Goal: Information Seeking & Learning: Learn about a topic

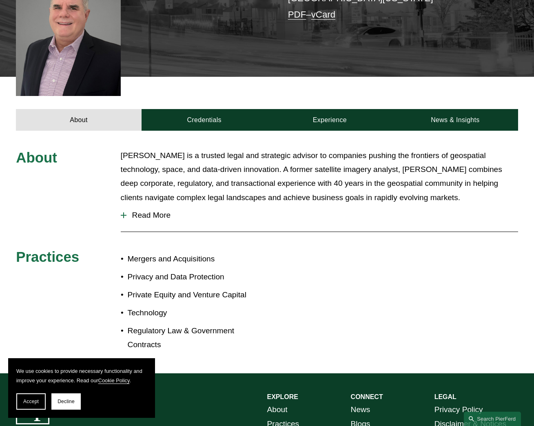
scroll to position [245, 0]
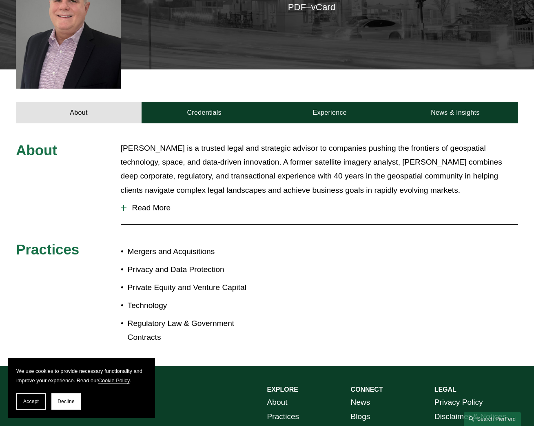
click at [150, 203] on span "Read More" at bounding box center [323, 207] width 392 height 9
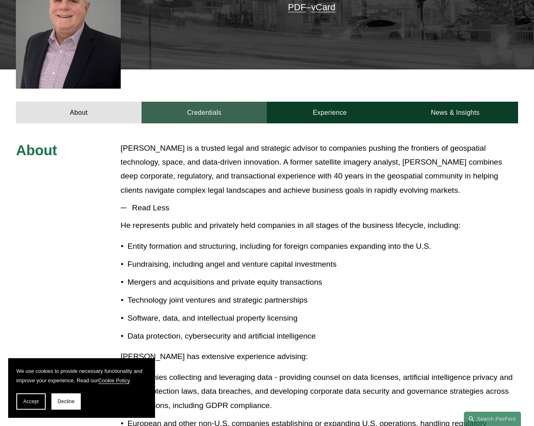
click at [223, 102] on link "Credentials" at bounding box center [205, 113] width 126 height 22
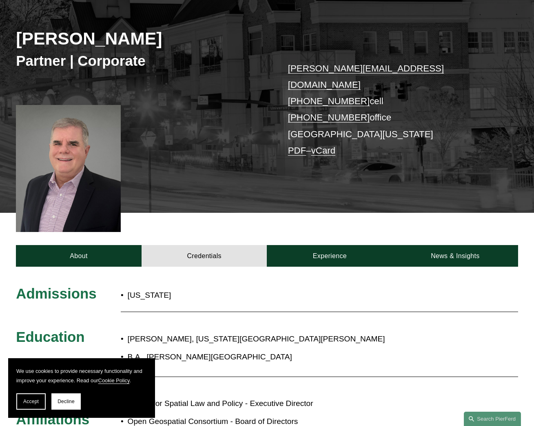
scroll to position [286, 0]
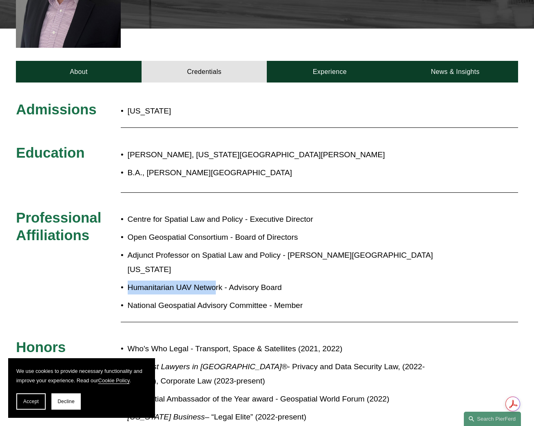
drag, startPoint x: 126, startPoint y: 257, endPoint x: 217, endPoint y: 260, distance: 91.1
click at [217, 280] on p "Humanitarian UAV Network - Advisory Board" at bounding box center [292, 287] width 328 height 14
click at [190, 298] on p "National Geospatial Advisory Committee - Member" at bounding box center [292, 305] width 328 height 14
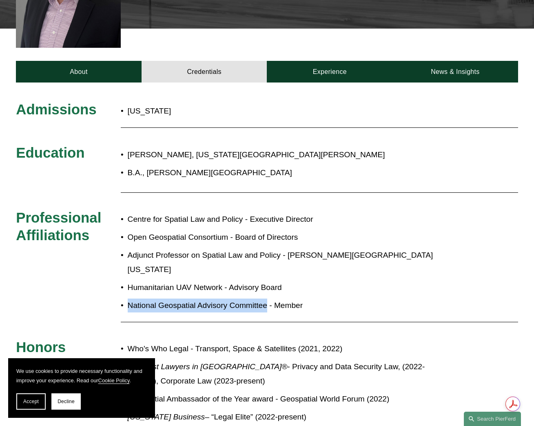
drag, startPoint x: 126, startPoint y: 278, endPoint x: 267, endPoint y: 276, distance: 140.4
click at [267, 298] on p "National Geospatial Advisory Committee - Member" at bounding box center [292, 305] width 328 height 14
copy p "National Geospatial Advisory Committee"
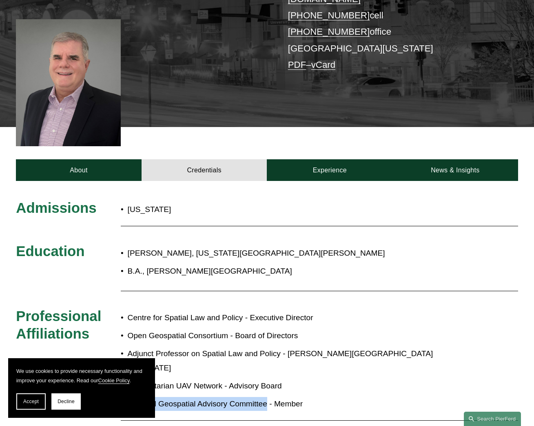
scroll to position [186, 0]
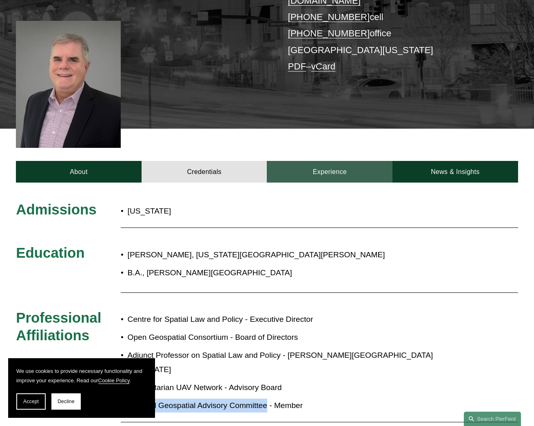
click at [304, 162] on link "Experience" at bounding box center [330, 172] width 126 height 22
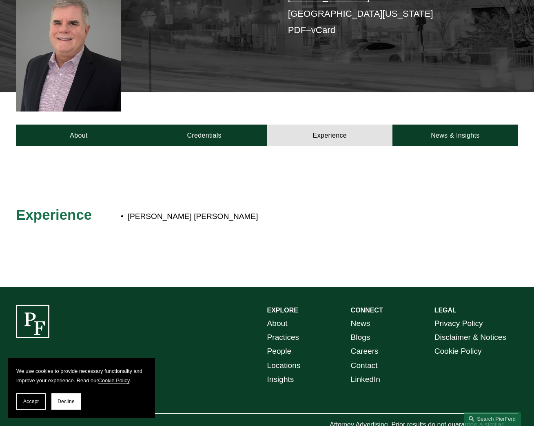
scroll to position [227, 0]
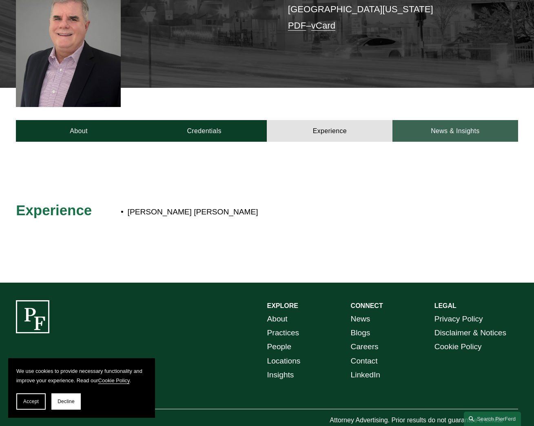
click at [416, 120] on link "News & Insights" at bounding box center [456, 131] width 126 height 22
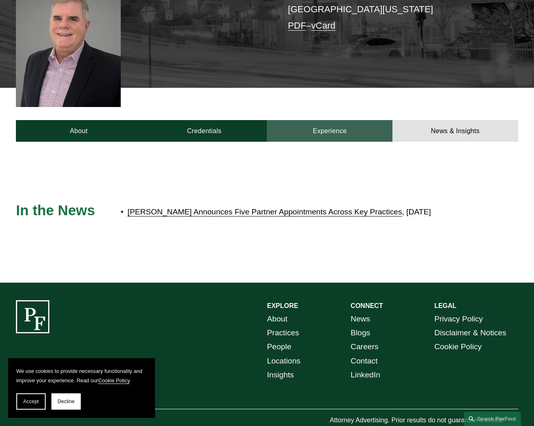
click at [322, 120] on link "Experience" at bounding box center [330, 131] width 126 height 22
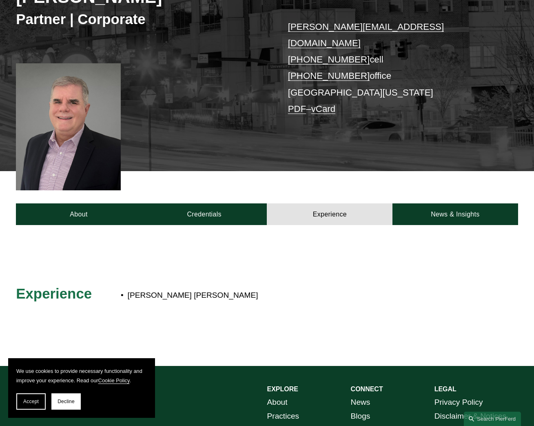
scroll to position [104, 0]
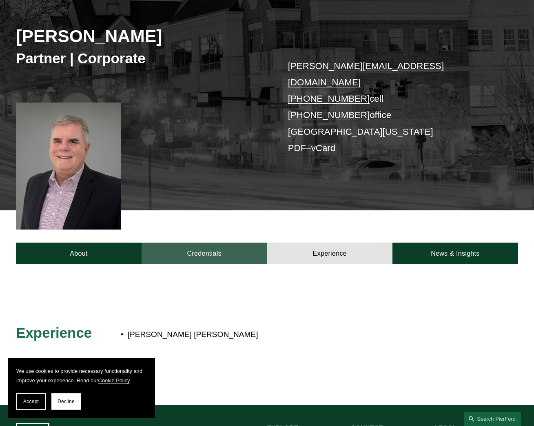
click at [211, 244] on link "Credentials" at bounding box center [205, 253] width 126 height 22
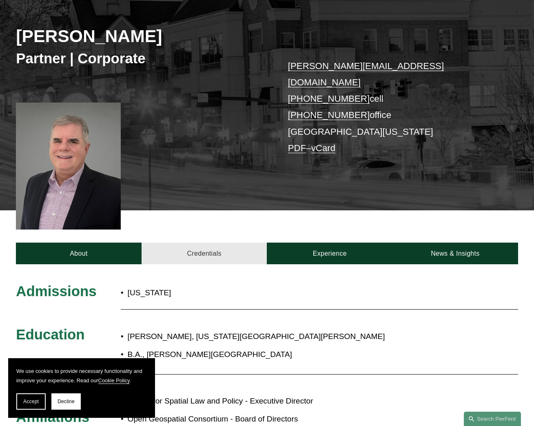
drag, startPoint x: 211, startPoint y: 244, endPoint x: 200, endPoint y: 236, distance: 14.0
click at [200, 242] on link "Credentials" at bounding box center [205, 253] width 126 height 22
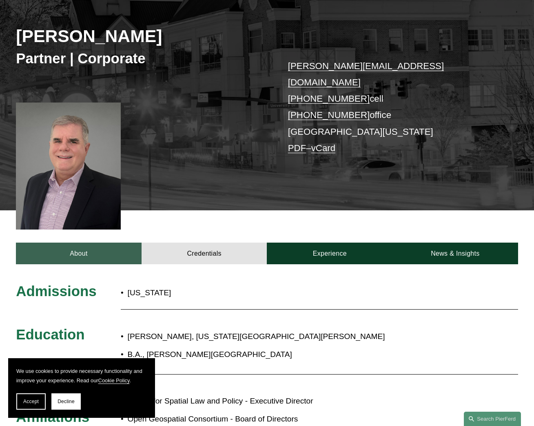
click at [112, 242] on link "About" at bounding box center [79, 253] width 126 height 22
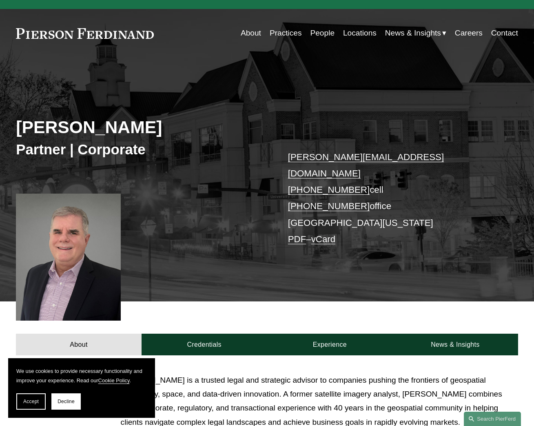
scroll to position [0, 0]
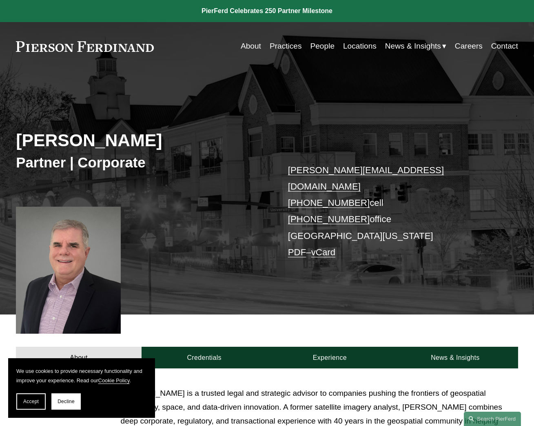
click at [120, 51] on link at bounding box center [85, 46] width 138 height 11
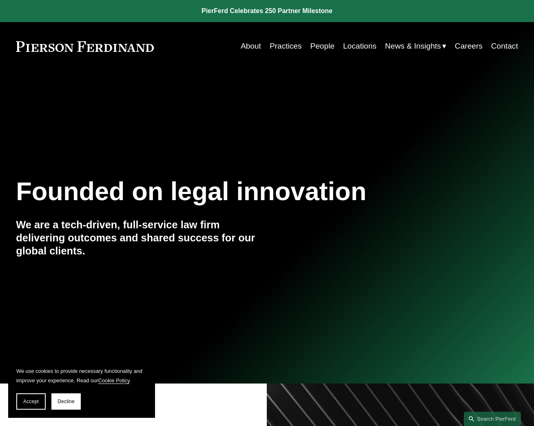
click at [314, 45] on link "People" at bounding box center [322, 46] width 24 height 16
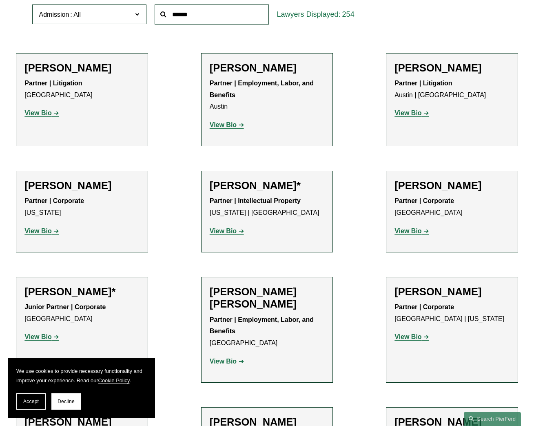
scroll to position [286, 0]
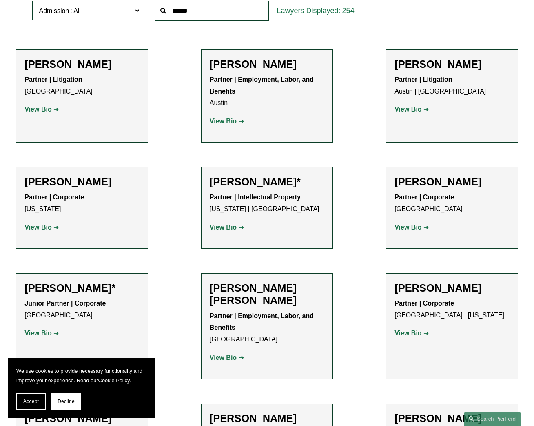
click at [105, 9] on span "Admission" at bounding box center [85, 10] width 93 height 11
click at [0, 0] on link "[US_STATE]" at bounding box center [0, 0] width 0 height 0
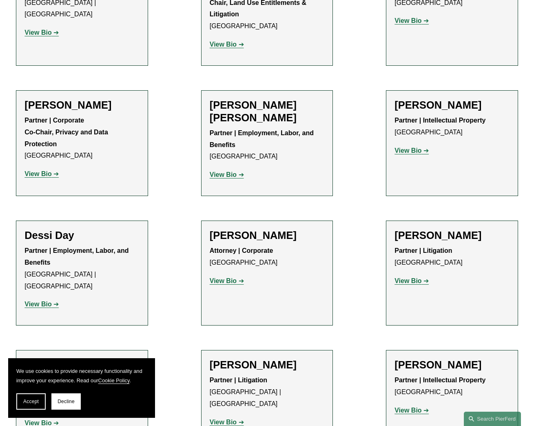
scroll to position [375, 0]
click at [48, 177] on strong "View Bio" at bounding box center [37, 173] width 27 height 7
click at [227, 171] on strong "View Bio" at bounding box center [223, 174] width 27 height 7
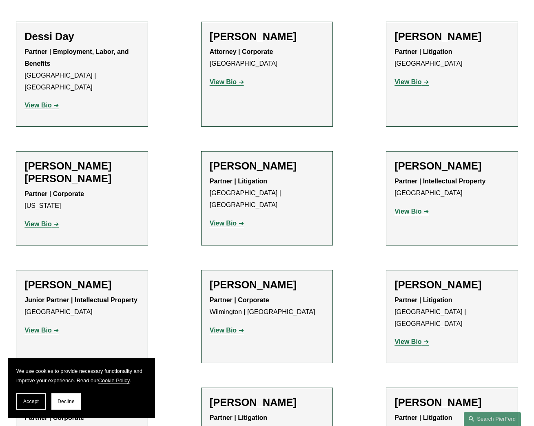
scroll to position [620, 0]
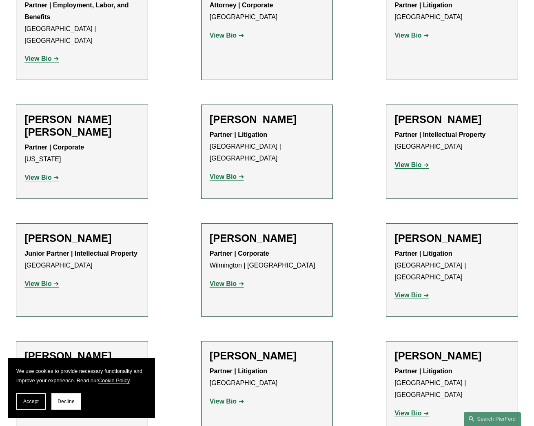
click at [57, 280] on link "View Bio" at bounding box center [41, 283] width 34 height 7
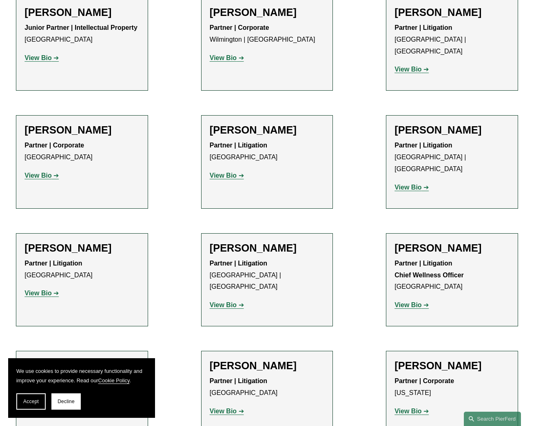
scroll to position [865, 0]
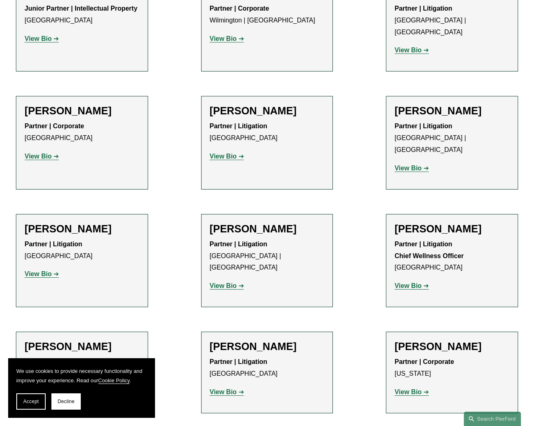
click at [46, 151] on p "View Bio" at bounding box center [81, 157] width 115 height 12
click at [46, 153] on strong "View Bio" at bounding box center [37, 156] width 27 height 7
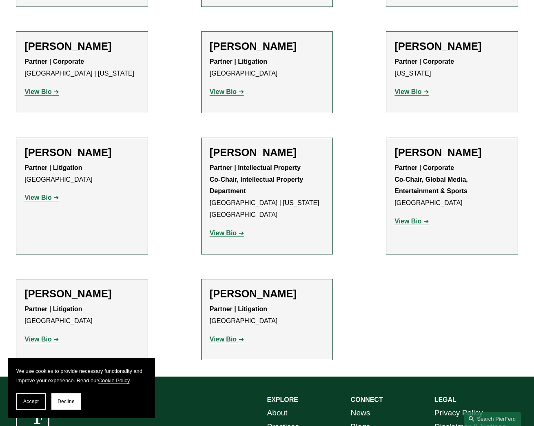
scroll to position [1191, 0]
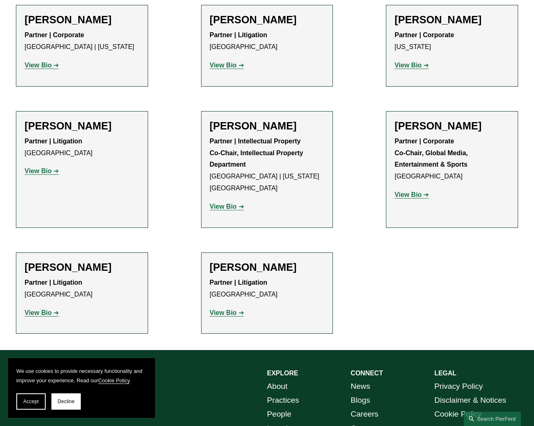
click at [47, 167] on strong "View Bio" at bounding box center [37, 170] width 27 height 7
click at [47, 307] on p "View Bio" at bounding box center [81, 313] width 115 height 12
click at [49, 309] on strong "View Bio" at bounding box center [37, 312] width 27 height 7
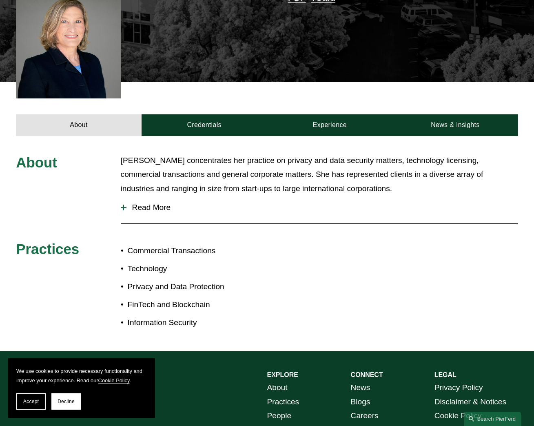
scroll to position [245, 0]
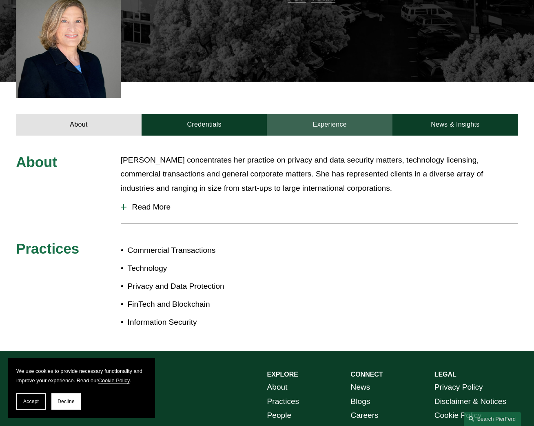
click at [313, 120] on link "Experience" at bounding box center [330, 125] width 126 height 22
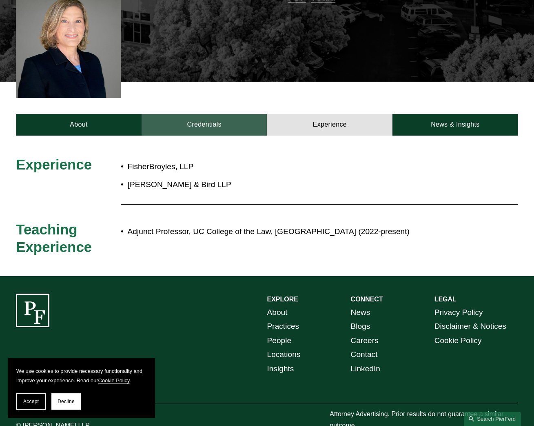
click at [229, 125] on link "Credentials" at bounding box center [205, 125] width 126 height 22
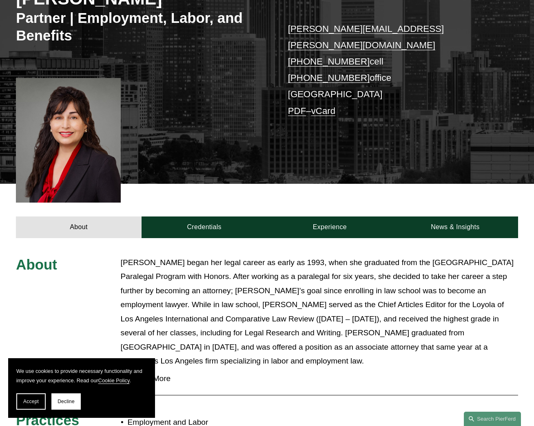
scroll to position [163, 0]
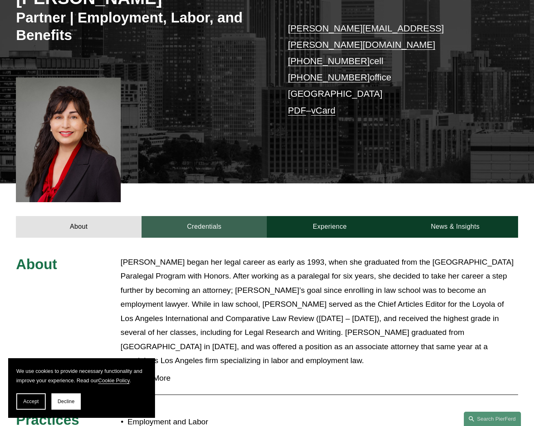
click at [209, 216] on link "Credentials" at bounding box center [205, 227] width 126 height 22
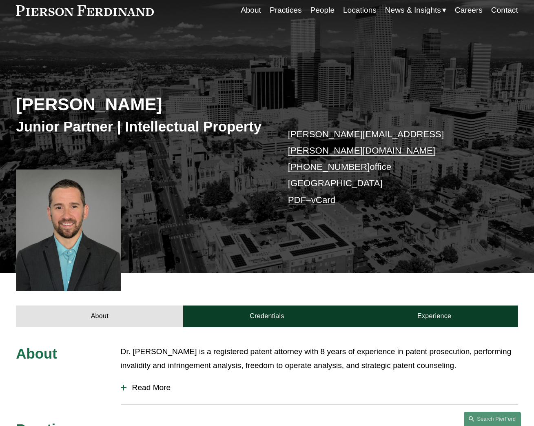
scroll to position [163, 0]
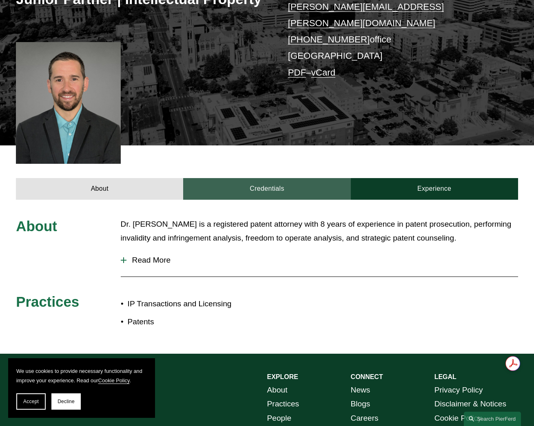
click at [236, 181] on link "Credentials" at bounding box center [266, 189] width 167 height 22
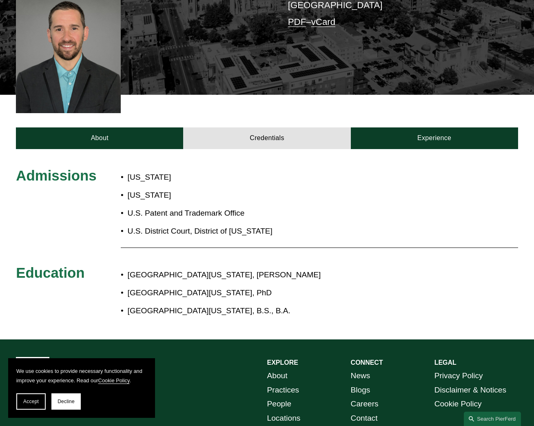
scroll to position [245, 0]
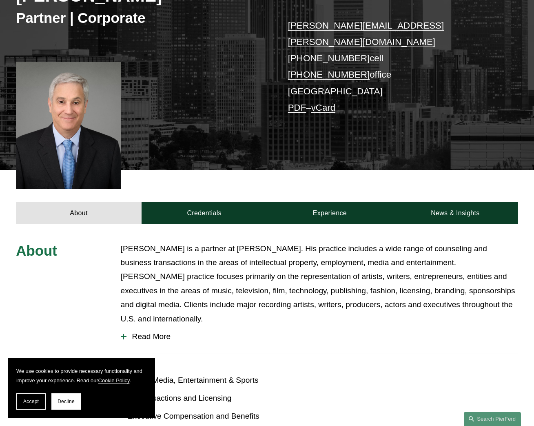
scroll to position [163, 0]
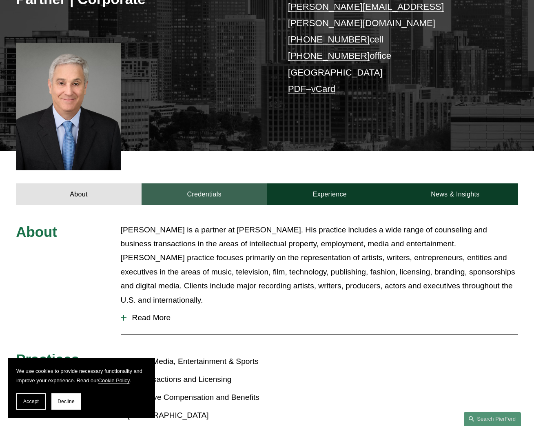
click at [219, 183] on link "Credentials" at bounding box center [205, 194] width 126 height 22
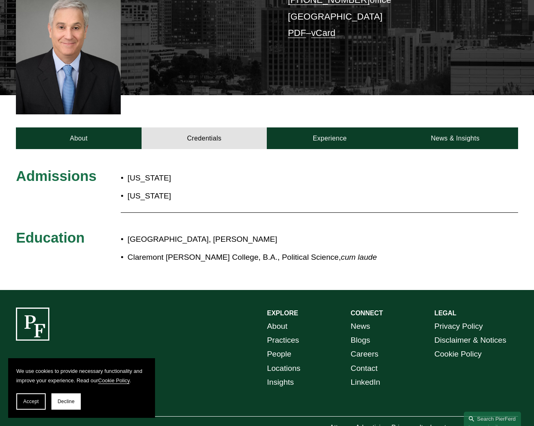
scroll to position [244, 0]
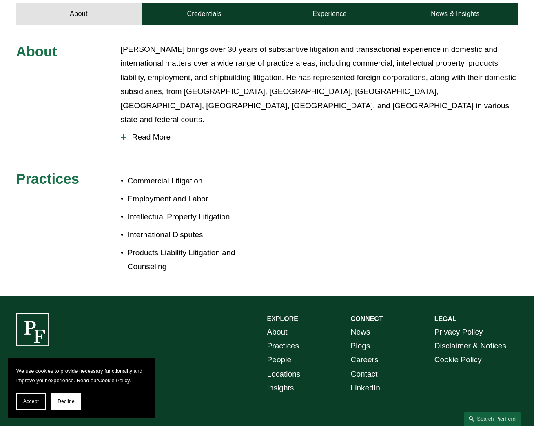
scroll to position [303, 0]
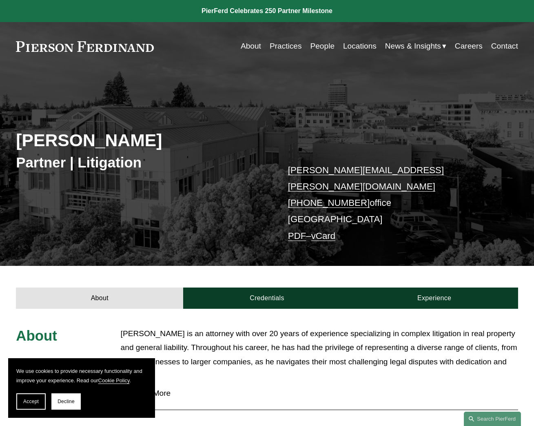
scroll to position [163, 0]
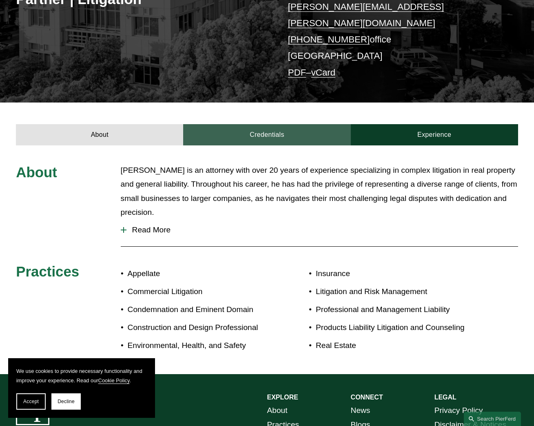
click at [265, 124] on link "Credentials" at bounding box center [266, 135] width 167 height 22
